Goal: Information Seeking & Learning: Learn about a topic

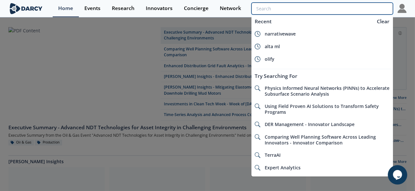
click at [372, 7] on input "search" at bounding box center [323, 9] width 142 height 12
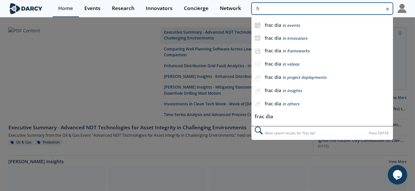
type input "f"
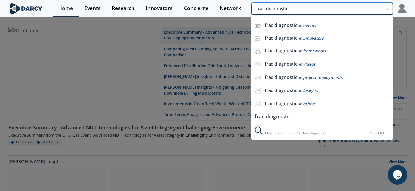
type input "frac diagnostic"
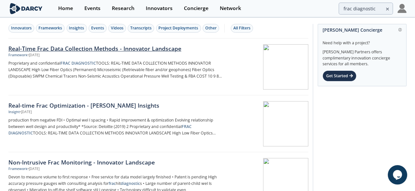
click at [78, 51] on div "Real-Time Frac Data Collection Methods - Innovator Landscape" at bounding box center [115, 48] width 214 height 8
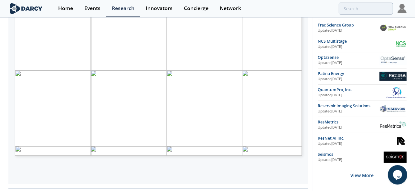
scroll to position [145, 0]
click at [327, 152] on div "Seismos" at bounding box center [351, 155] width 66 height 6
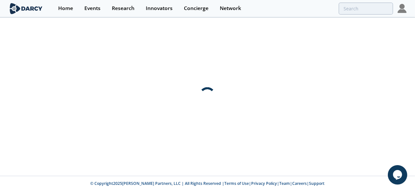
scroll to position [0, 0]
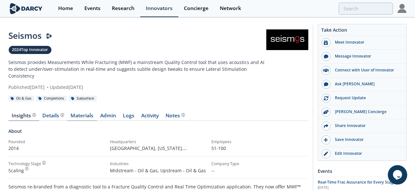
click at [79, 113] on link "Materials" at bounding box center [82, 117] width 30 height 8
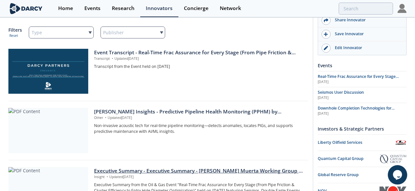
scroll to position [106, 0]
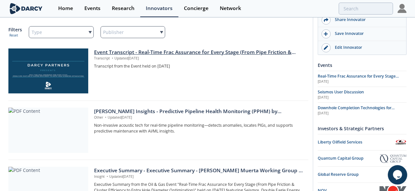
click at [248, 49] on div "Event Transcript - Real-Time Frac Assurance for Every Stage (From Pipe Friction…" at bounding box center [199, 53] width 210 height 8
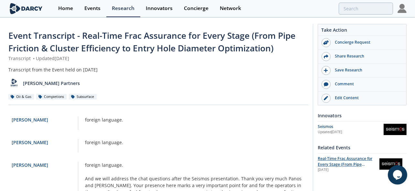
click at [344, 157] on span "Real-Time Frac Assurance for Every Stage (From Pipe Friction & Cluster Efficien…" at bounding box center [346, 170] width 57 height 29
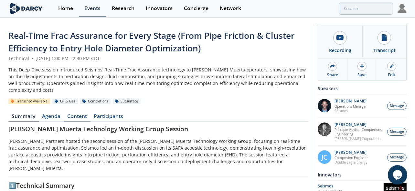
click at [82, 116] on link "Content" at bounding box center [77, 118] width 27 height 8
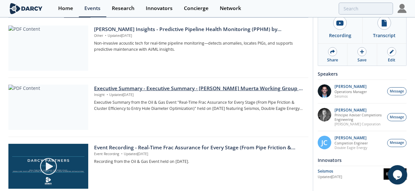
scroll to position [103, 0]
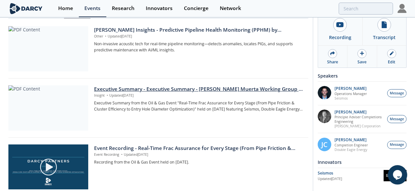
click at [141, 90] on div "Executive Summary - Executive Summary - Vaca Muerta Working Group - Session 2" at bounding box center [199, 89] width 210 height 8
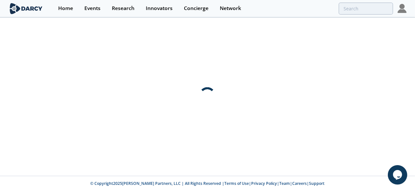
scroll to position [0, 0]
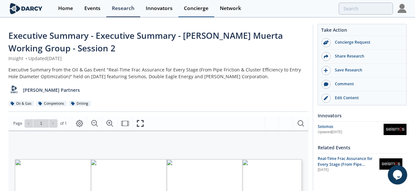
click at [204, 2] on link "Concierge" at bounding box center [197, 8] width 36 height 17
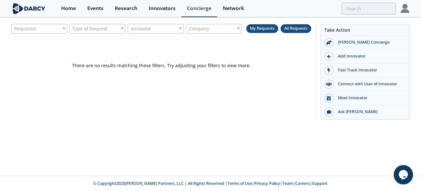
click at [303, 27] on span "All Requests" at bounding box center [296, 28] width 23 height 5
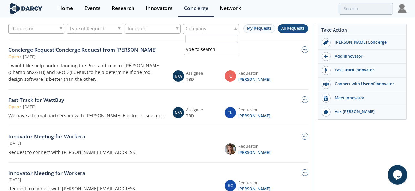
click at [217, 33] on div "Company" at bounding box center [211, 29] width 56 height 10
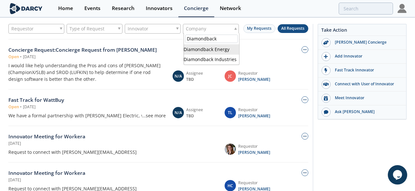
type input "Diamondback"
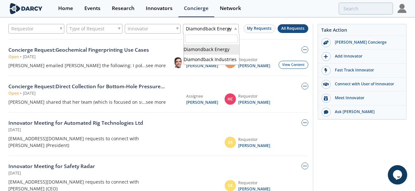
click at [208, 30] on span "Diamondback Energy" at bounding box center [209, 28] width 46 height 7
type input "nuvista"
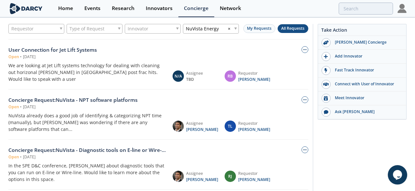
scroll to position [156, 0]
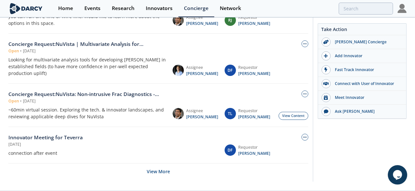
click at [177, 91] on div "Concierge Request : NuVista: Non-intrusive Frac Diagnostics - Virtual Session O…" at bounding box center [158, 105] width 300 height 29
click at [291, 112] on link "View Content" at bounding box center [294, 116] width 30 height 8
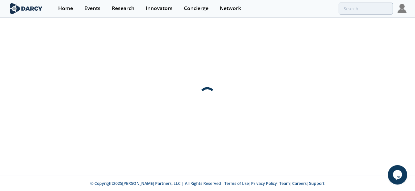
scroll to position [0, 0]
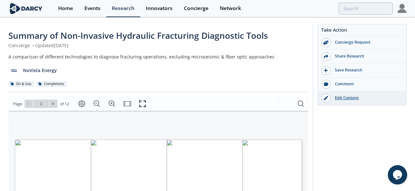
click at [341, 96] on div "Edit Content" at bounding box center [367, 98] width 72 height 6
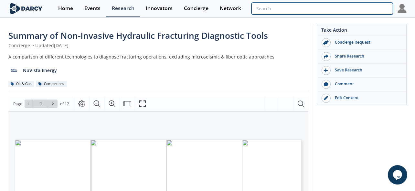
click at [356, 7] on input "search" at bounding box center [323, 9] width 142 height 12
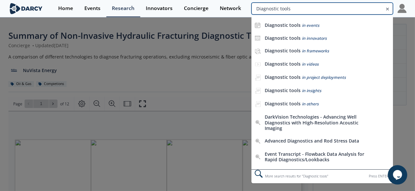
type input "Diagnostic tools"
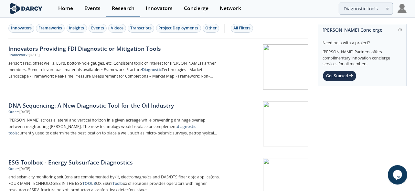
click at [120, 7] on div "Research" at bounding box center [123, 8] width 23 height 5
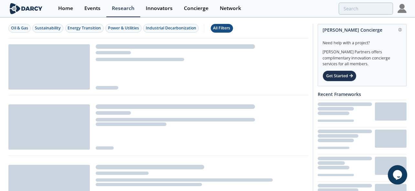
click at [226, 28] on div "All Filters" at bounding box center [222, 28] width 17 height 6
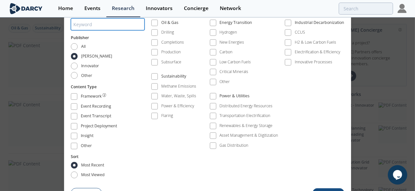
click at [103, 28] on input "search" at bounding box center [108, 24] width 74 height 12
type input "Diagnostic tools"
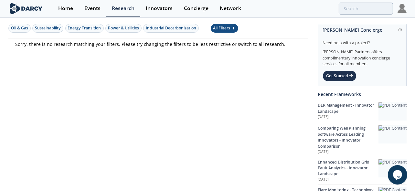
click at [224, 30] on div "All Filters 1" at bounding box center [225, 28] width 22 height 6
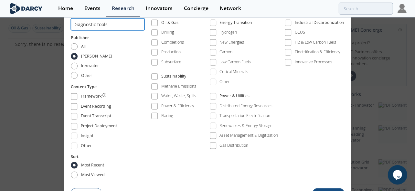
drag, startPoint x: 114, startPoint y: 28, endPoint x: 62, endPoint y: 24, distance: 51.9
click at [62, 24] on div "All Filters Keyword Diagnostic tools Publisher All Darcy Innovator Other Conten…" at bounding box center [207, 95] width 415 height 191
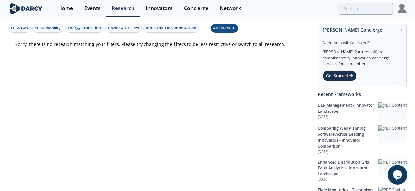
click at [214, 26] on div "All Filters 1" at bounding box center [225, 28] width 22 height 6
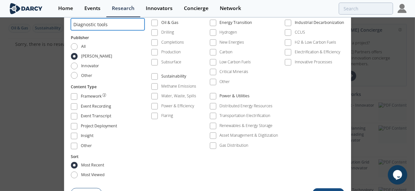
click at [83, 28] on input "Diagnostic tools" at bounding box center [108, 24] width 74 height 12
type input "Diagstimulation"
drag, startPoint x: 82, startPoint y: 26, endPoint x: 41, endPoint y: 30, distance: 42.0
click at [41, 30] on div "All Filters Keyword Diagstimulation Publisher All Darcy Innovator Other Content…" at bounding box center [207, 95] width 415 height 191
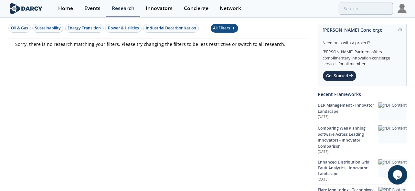
click at [226, 25] on div "All Filters 1" at bounding box center [225, 28] width 22 height 6
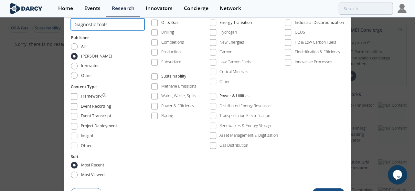
click at [83, 26] on input "Diagnostic tools" at bounding box center [108, 24] width 74 height 12
type input "stimulation"
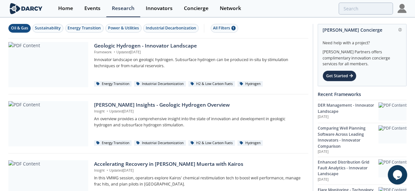
click at [16, 27] on div "Oil & Gas" at bounding box center [19, 28] width 17 height 6
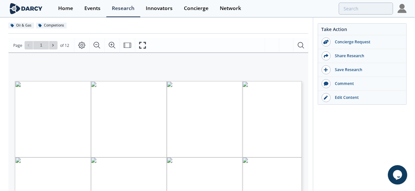
scroll to position [60, 0]
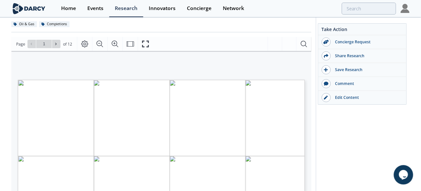
type input "2"
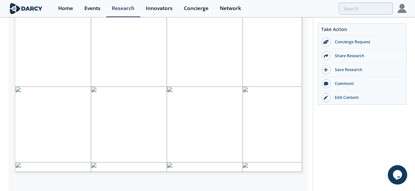
scroll to position [129, 0]
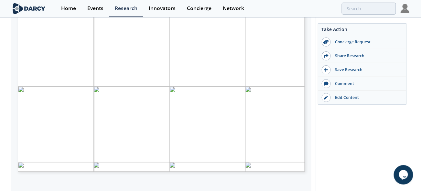
type input "3"
type input "4"
type input "5"
type input "6"
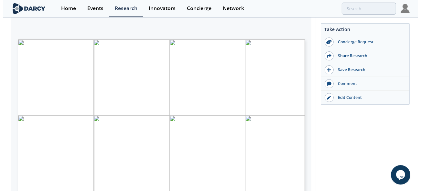
scroll to position [89, 0]
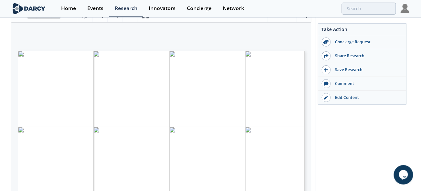
type input "1"
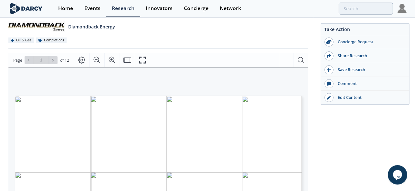
scroll to position [0, 0]
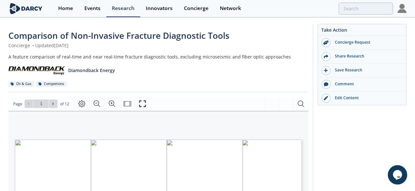
click at [18, 56] on div "A feature comparison of real-time and near real-time fracture diagnostic tools,…" at bounding box center [158, 56] width 300 height 7
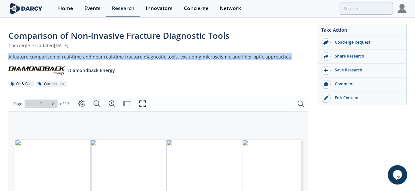
copy div "A feature comparison of real-time and near real-time fracture diagnostic tools,…"
click at [68, 8] on div "Home" at bounding box center [65, 8] width 15 height 5
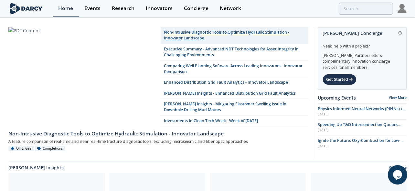
click at [259, 29] on link "Non-Intrusive Diagnostic Tools to Optimize Hydraulic Stimulation - Innovator La…" at bounding box center [235, 35] width 148 height 17
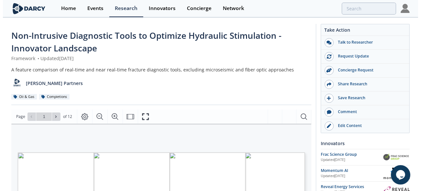
scroll to position [1, 0]
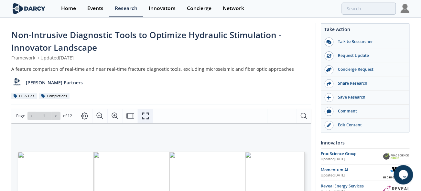
click at [139, 109] on button "Fullscreen" at bounding box center [145, 116] width 15 height 14
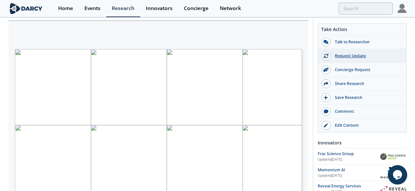
scroll to position [0, 0]
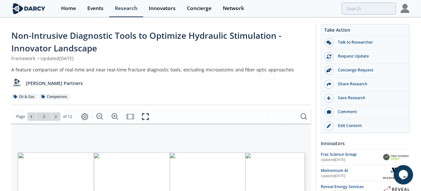
type input "1"
